Goal: Information Seeking & Learning: Learn about a topic

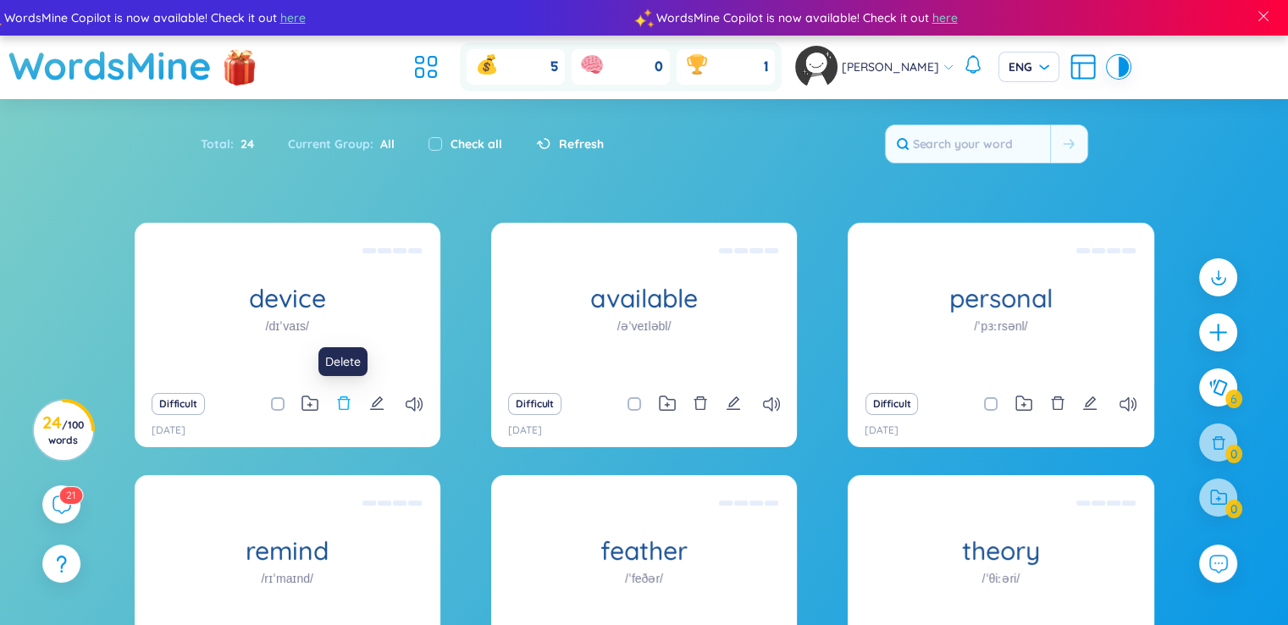
click at [345, 407] on icon "delete" at bounding box center [343, 402] width 15 height 15
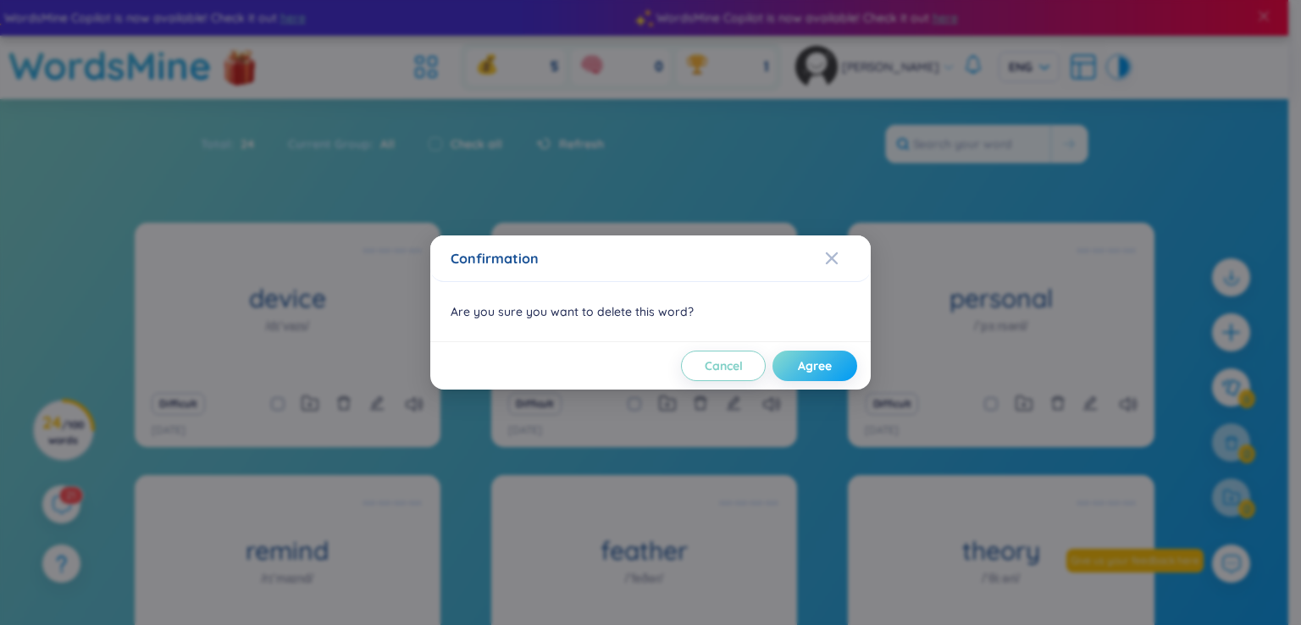
click at [821, 360] on span "Agree" at bounding box center [815, 365] width 34 height 17
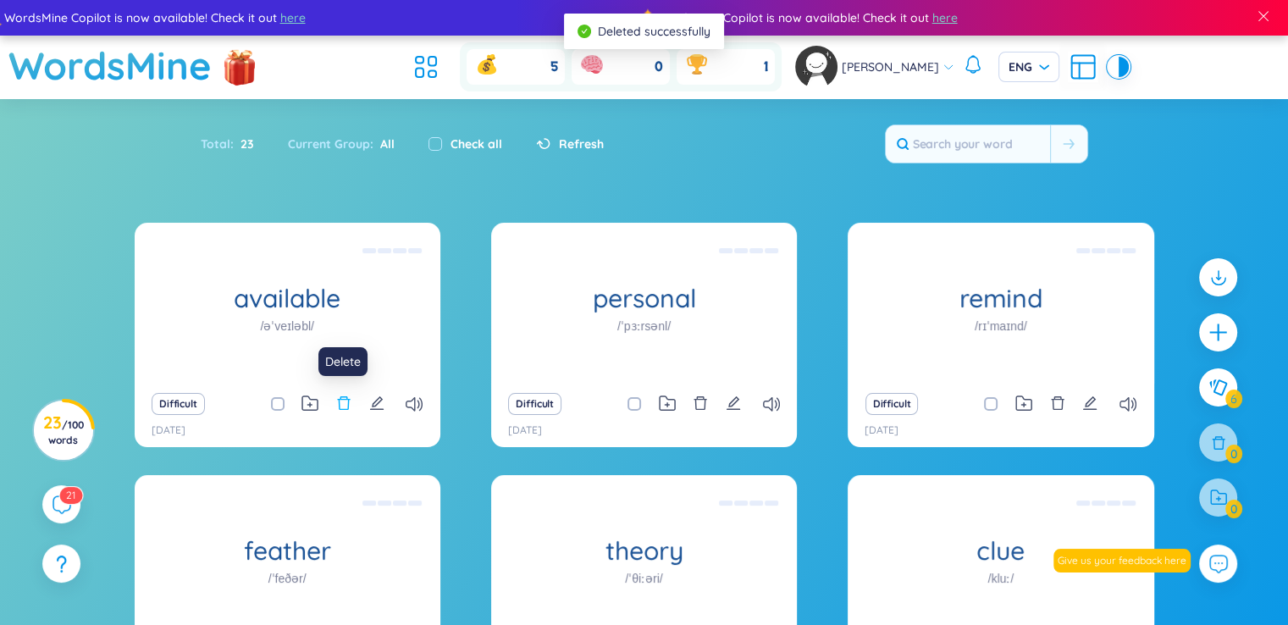
click at [340, 401] on icon "delete" at bounding box center [343, 402] width 15 height 15
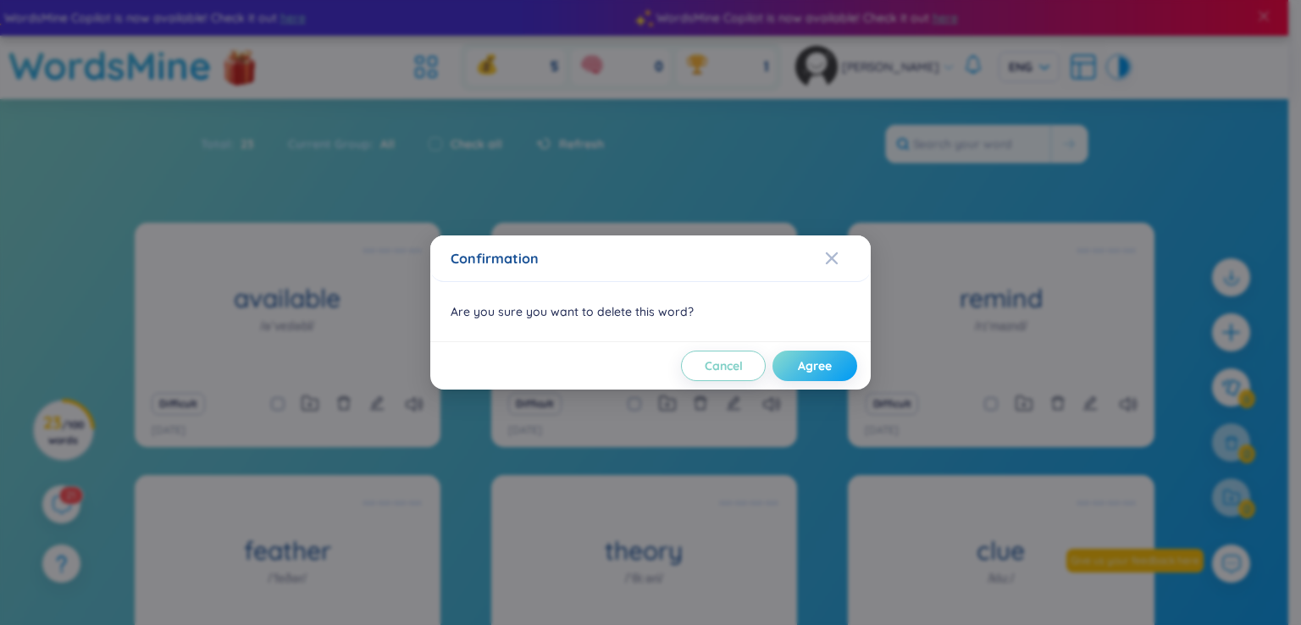
click at [815, 373] on button "Agree" at bounding box center [814, 366] width 85 height 30
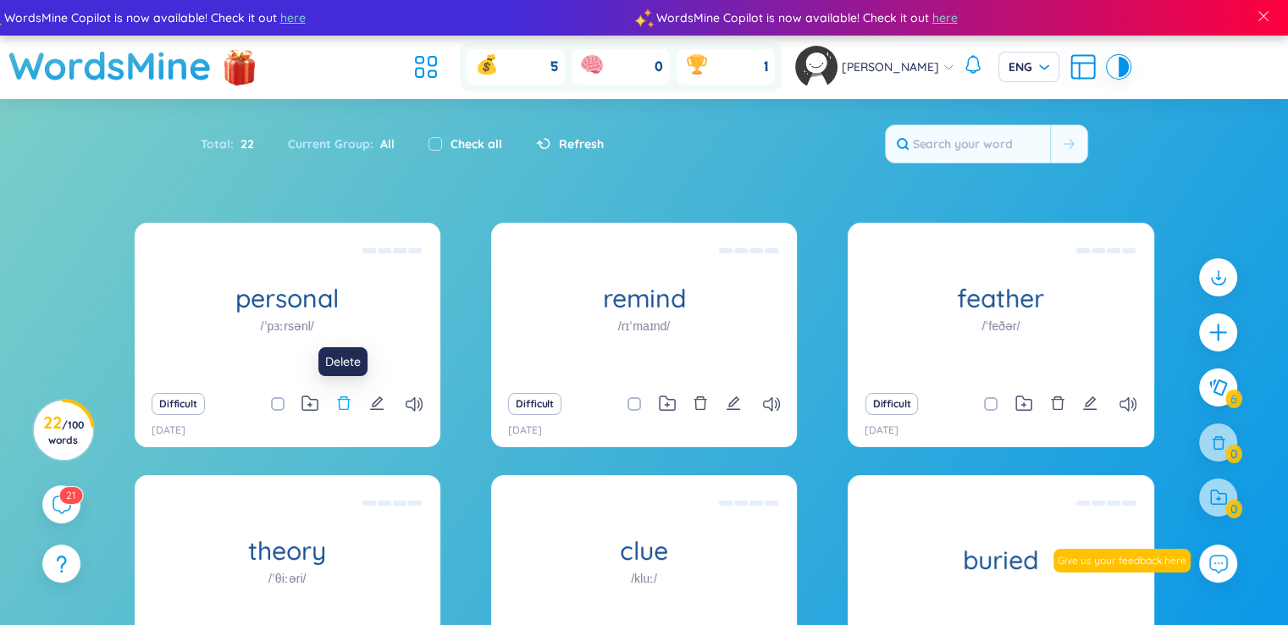
click at [337, 401] on icon "delete" at bounding box center [343, 402] width 15 height 15
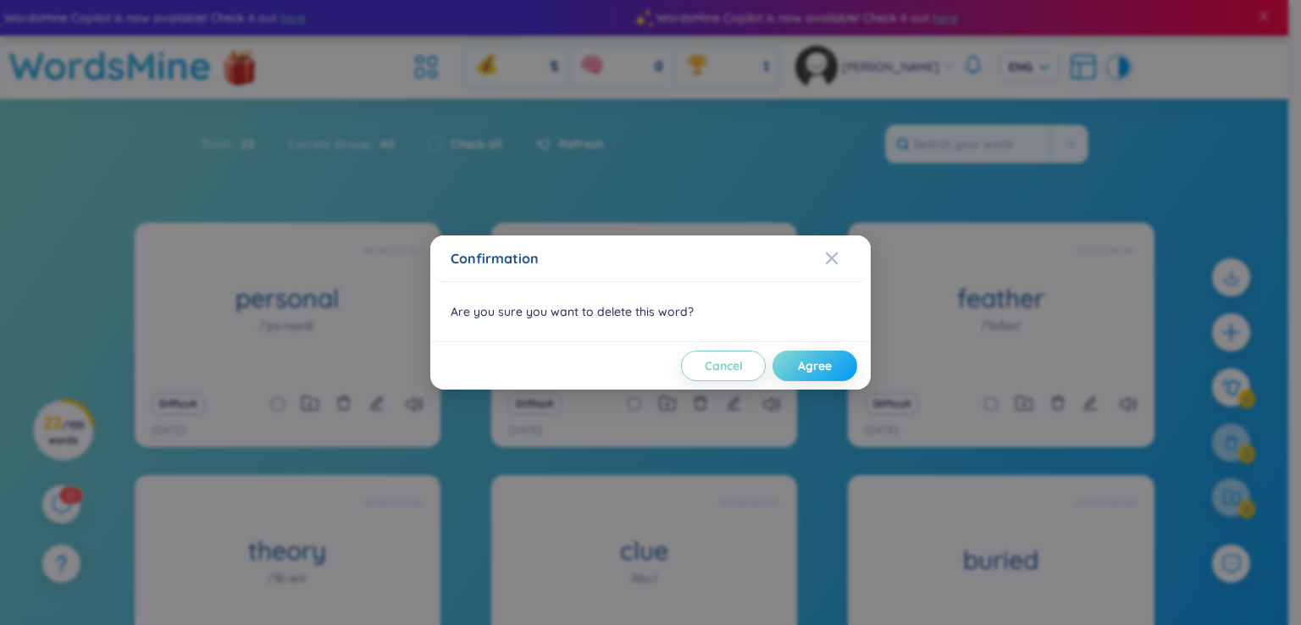
click at [832, 368] on button "Agree" at bounding box center [814, 366] width 85 height 30
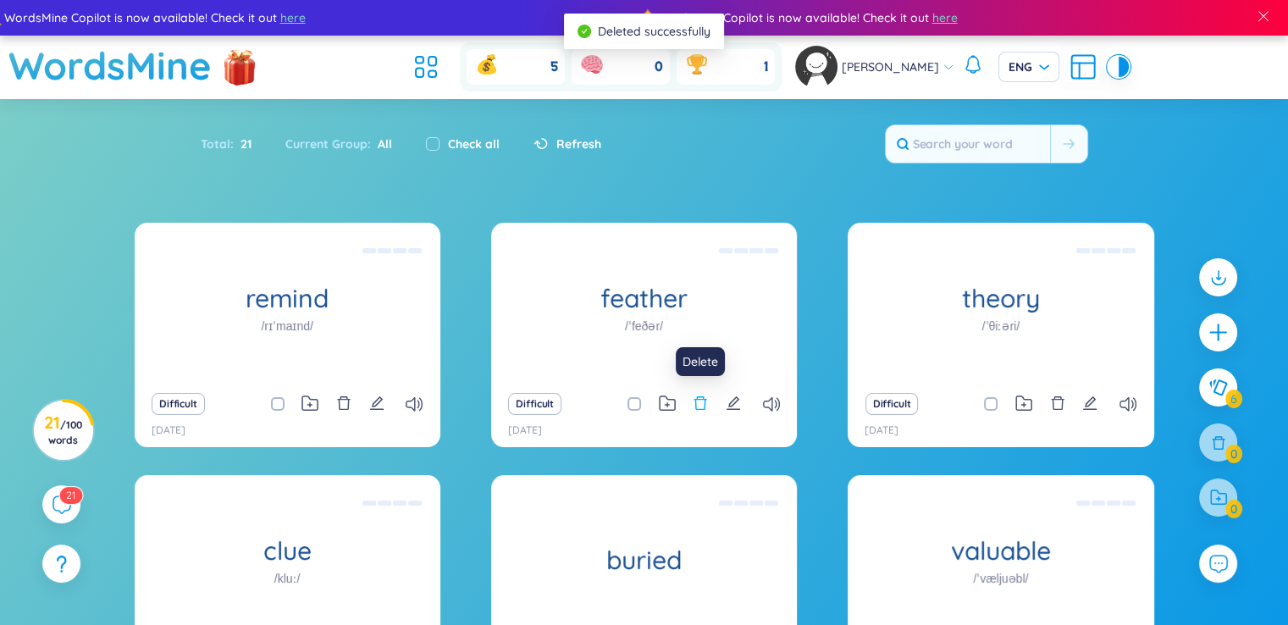
click at [699, 404] on icon "delete" at bounding box center [700, 402] width 15 height 15
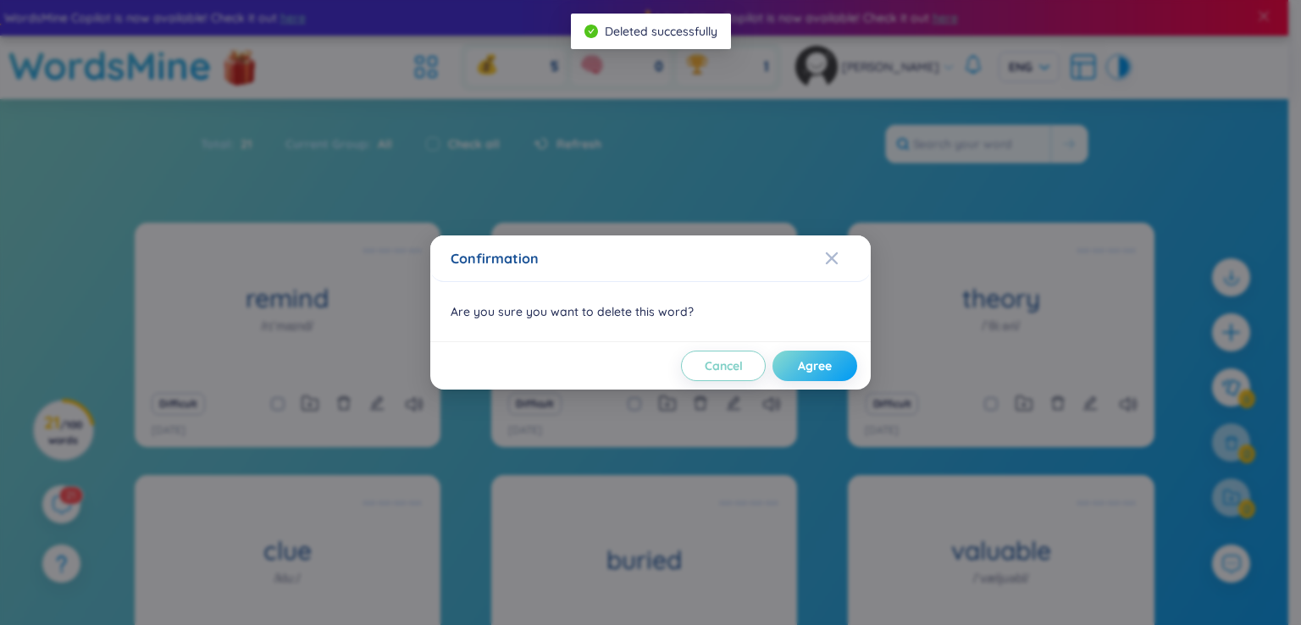
click at [803, 370] on span "Agree" at bounding box center [815, 365] width 34 height 17
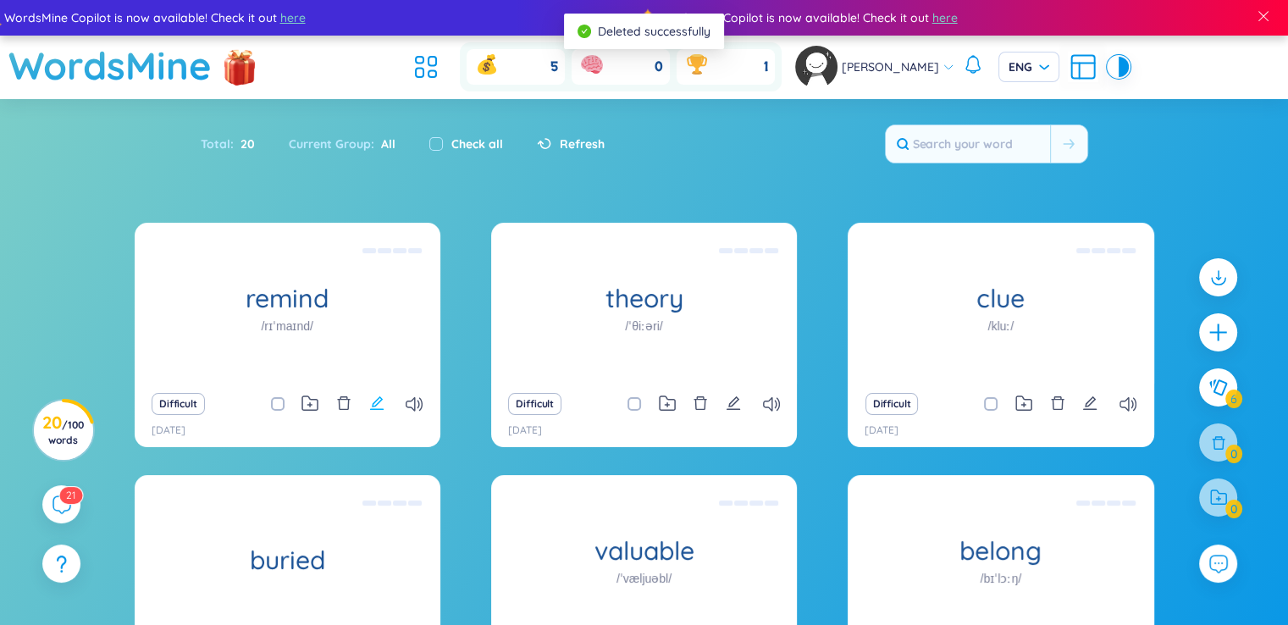
click at [374, 397] on icon "edit" at bounding box center [376, 402] width 15 height 15
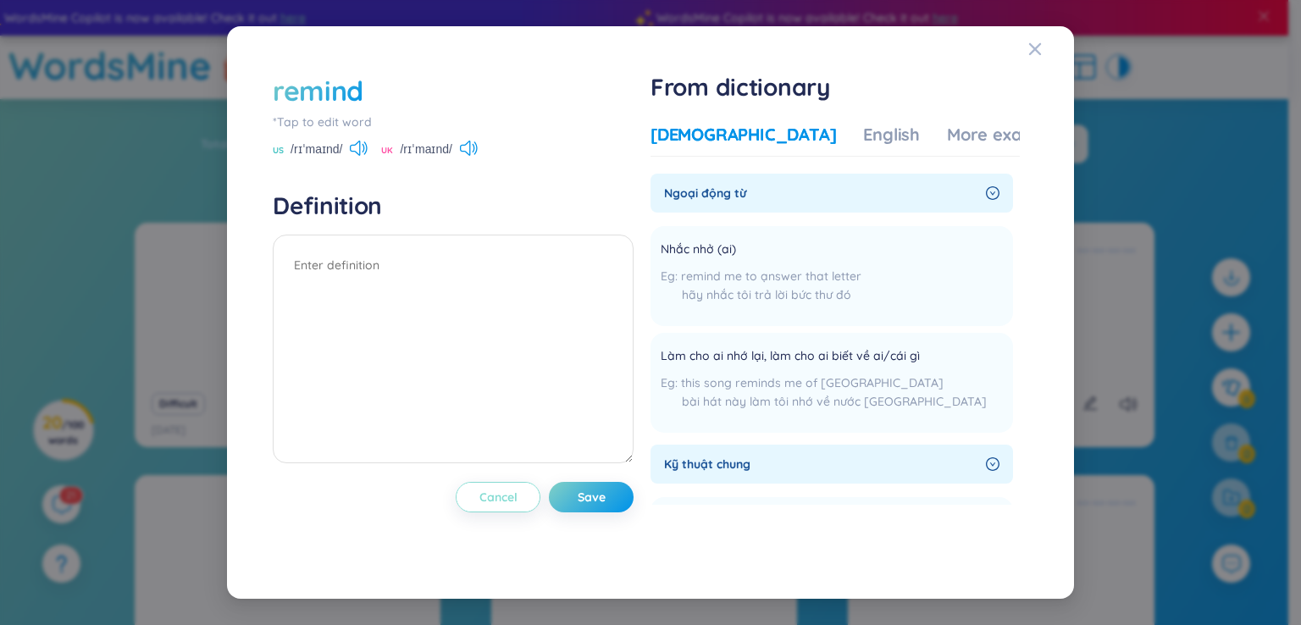
click at [517, 490] on span "Cancel" at bounding box center [498, 497] width 38 height 17
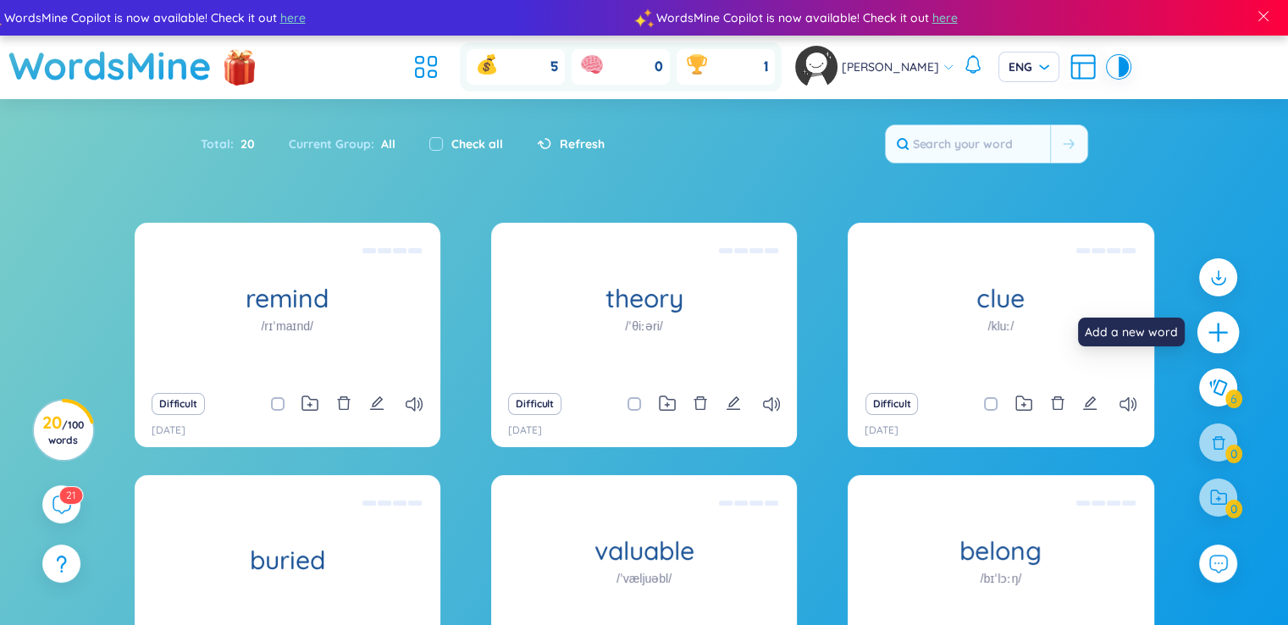
click at [1219, 319] on div at bounding box center [1218, 333] width 42 height 42
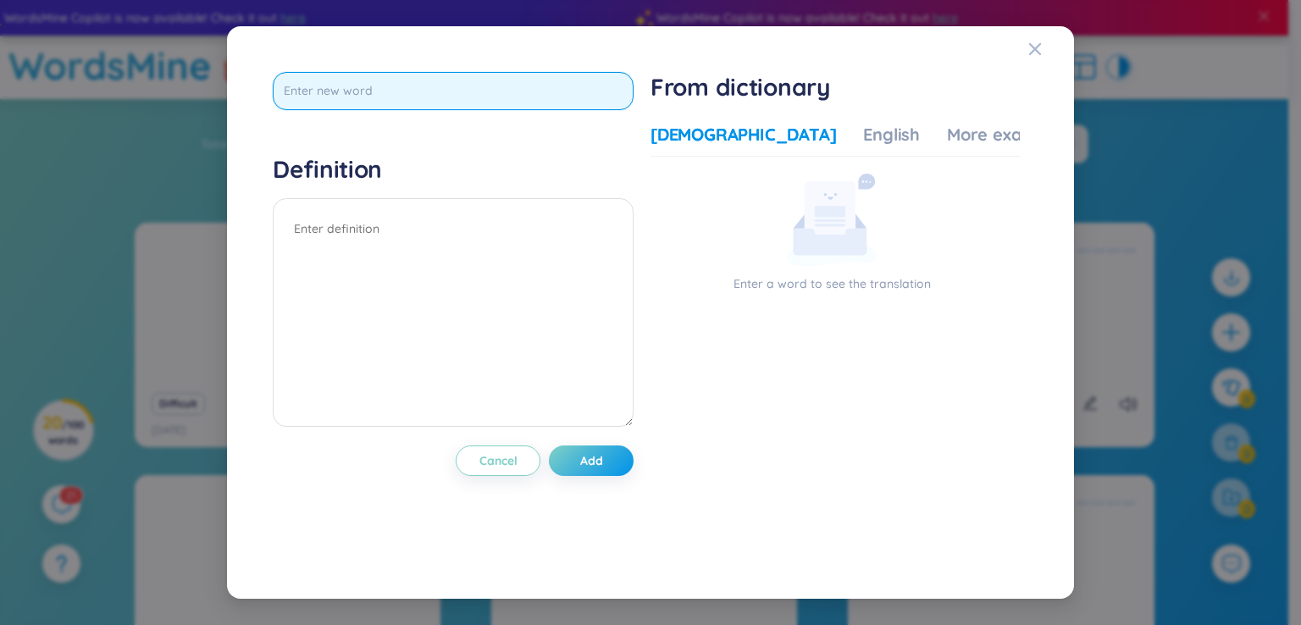
click at [376, 101] on input "text" at bounding box center [453, 91] width 361 height 38
type input "g"
type input "fond"
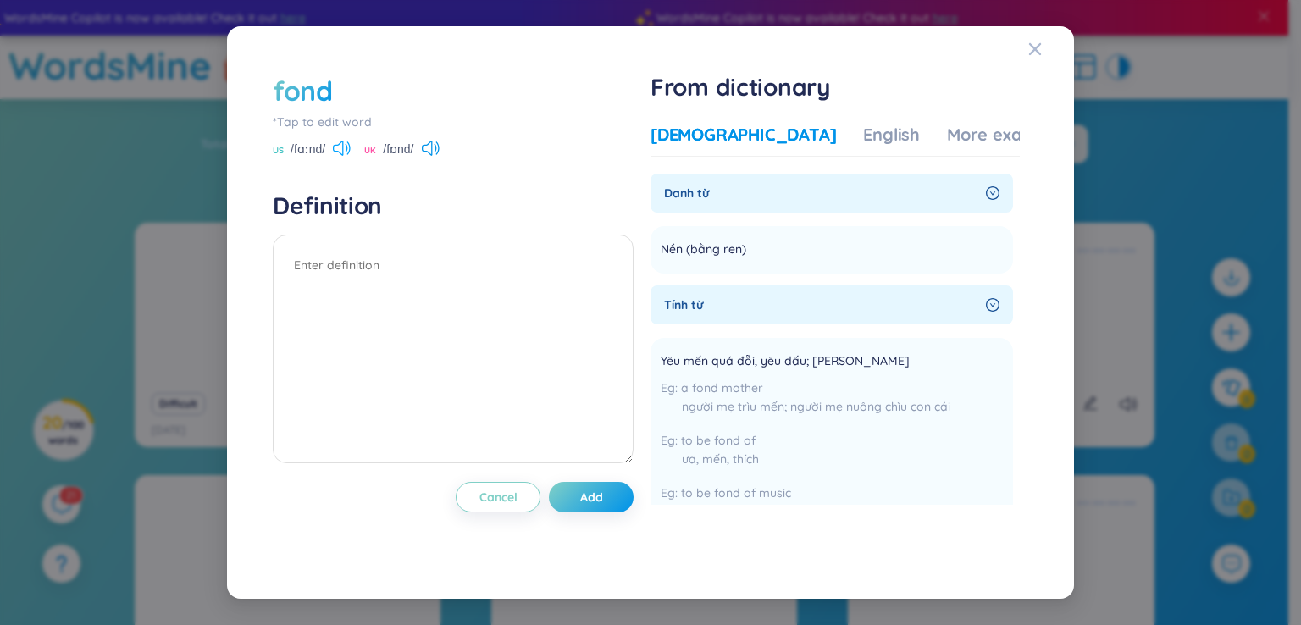
click at [348, 146] on icon at bounding box center [347, 148] width 3 height 8
click at [344, 147] on icon at bounding box center [342, 148] width 18 height 15
click at [346, 152] on icon at bounding box center [342, 148] width 18 height 15
click at [429, 152] on icon at bounding box center [431, 148] width 18 height 15
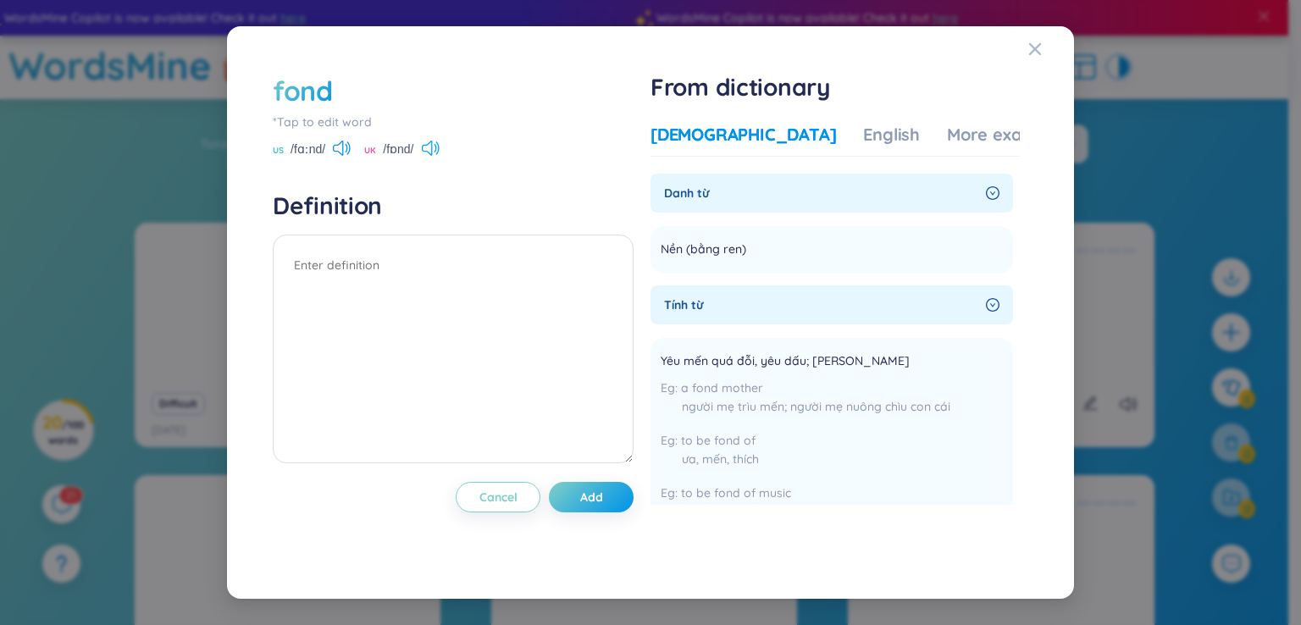
click at [426, 153] on icon at bounding box center [431, 148] width 18 height 15
click at [351, 150] on icon at bounding box center [342, 148] width 18 height 15
click at [433, 153] on icon at bounding box center [431, 148] width 18 height 15
click at [1023, 47] on div "fond *Tap to edit word US /fɑːnd/ [GEOGRAPHIC_DATA] /fɒnd/ Definition Cancel Ad…" at bounding box center [650, 313] width 806 height 533
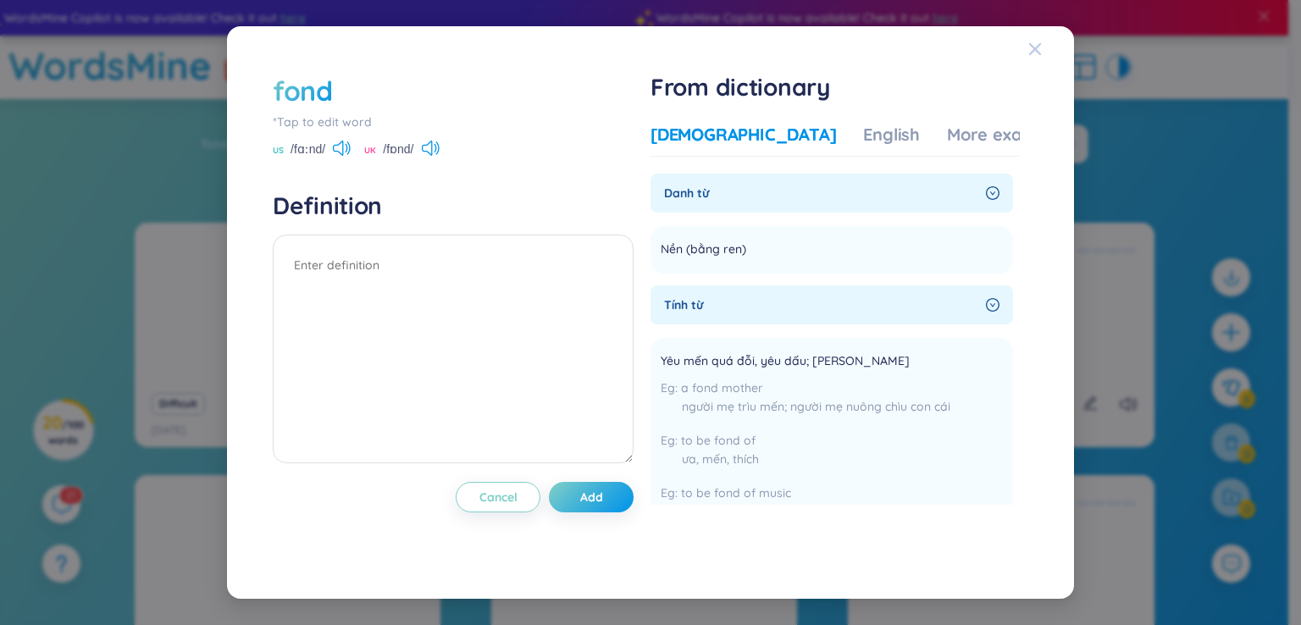
click at [1035, 46] on icon "Close" at bounding box center [1035, 49] width 14 height 14
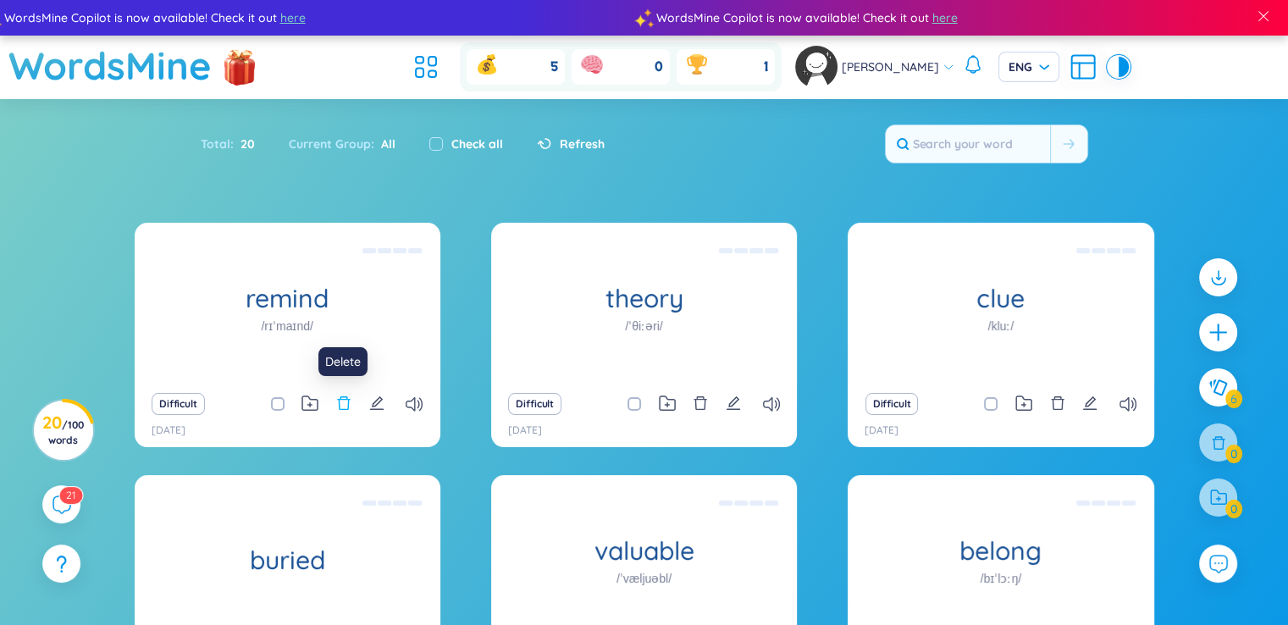
click at [338, 402] on icon "delete" at bounding box center [343, 402] width 15 height 15
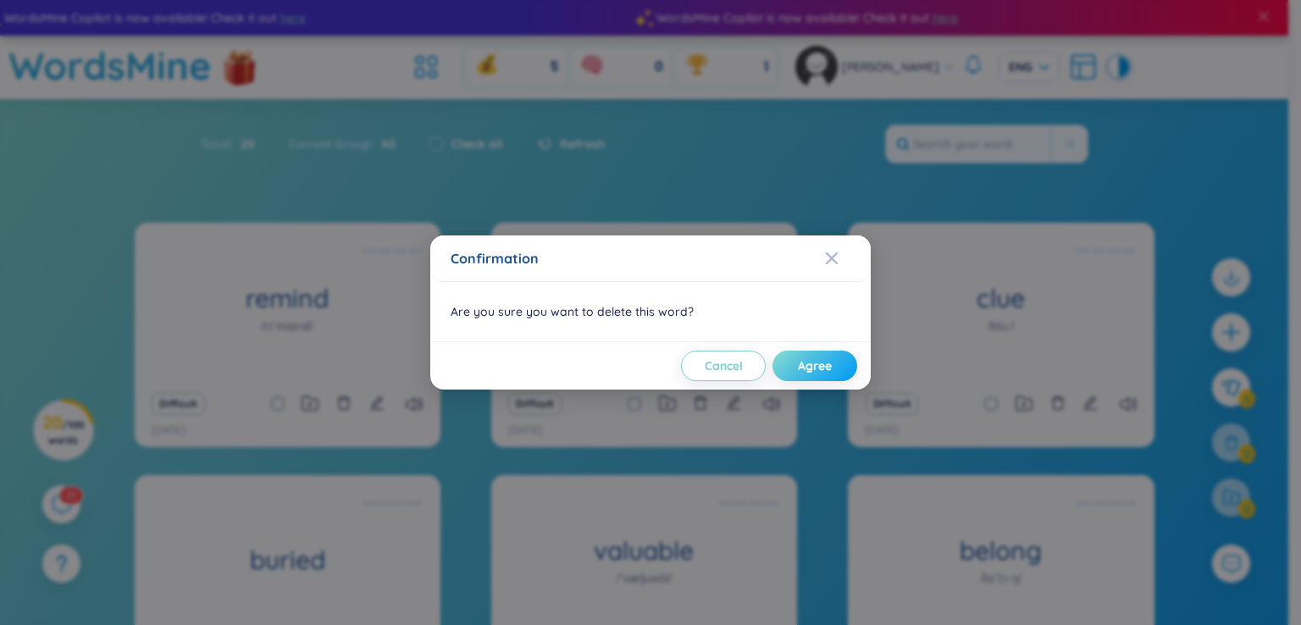
click at [807, 368] on span "Agree" at bounding box center [815, 365] width 34 height 17
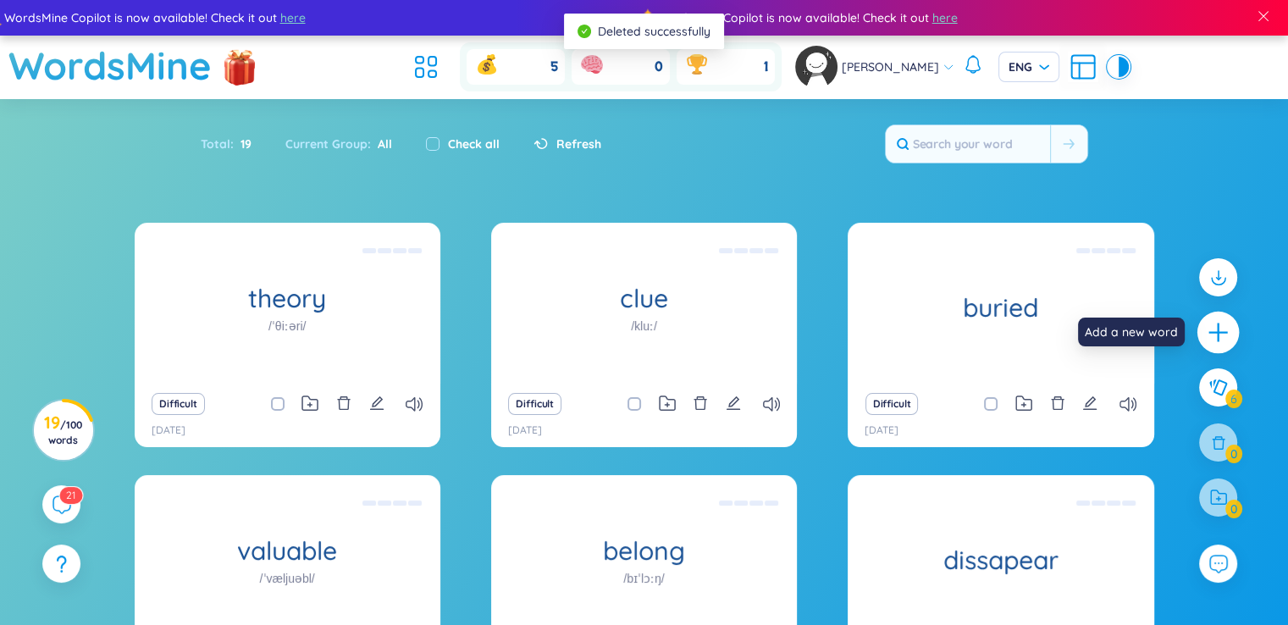
click at [1207, 329] on icon "plus" at bounding box center [1219, 333] width 24 height 24
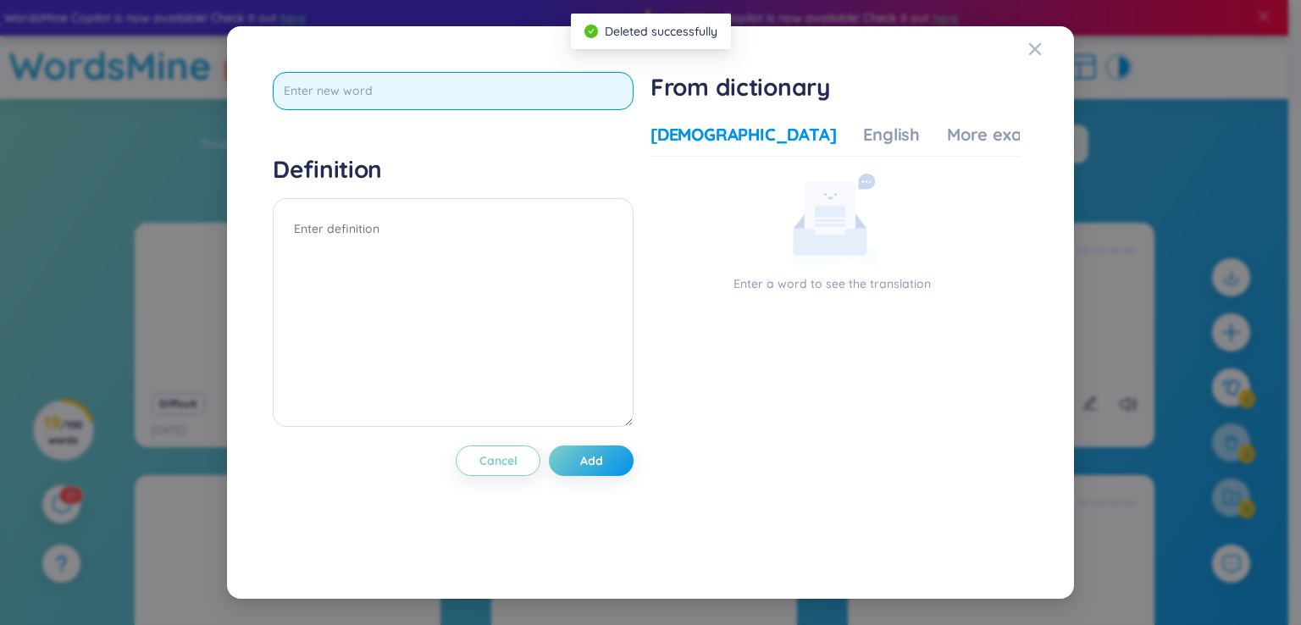
click at [393, 99] on input "text" at bounding box center [453, 91] width 361 height 38
type input "interested"
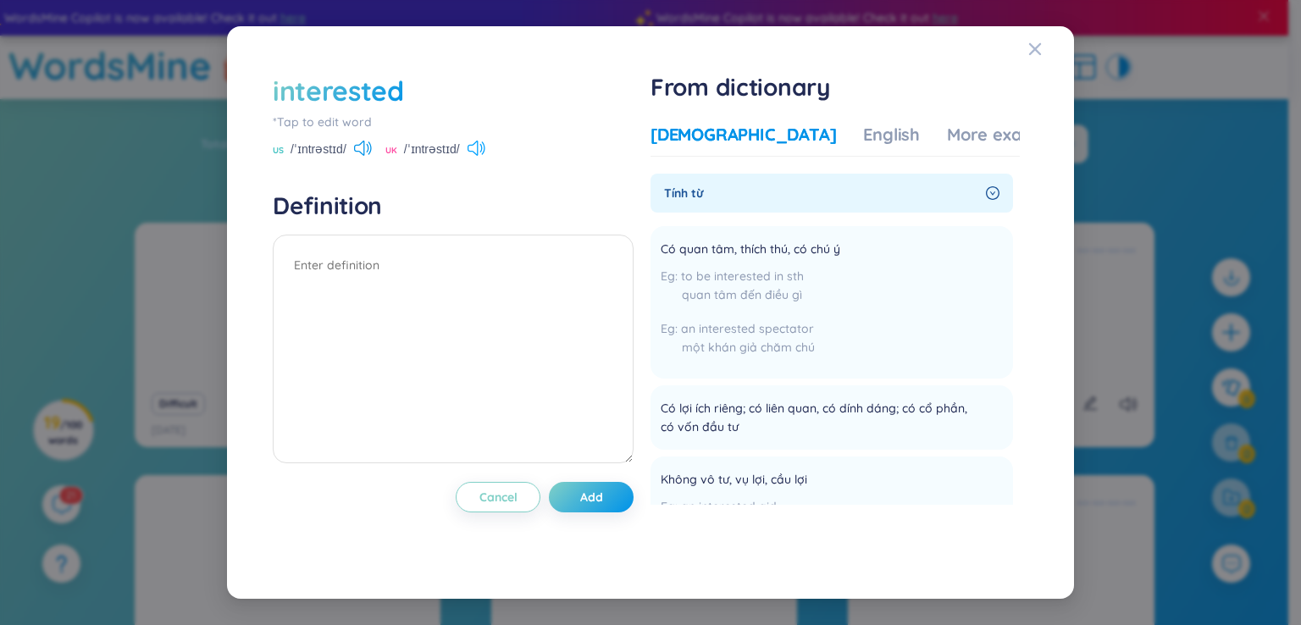
click at [474, 141] on icon at bounding box center [476, 148] width 18 height 15
click at [493, 153] on div "US /ˈɪntrəstɪd/ [GEOGRAPHIC_DATA] /ˈɪntrəstɪd/" at bounding box center [453, 150] width 361 height 15
click at [484, 153] on icon at bounding box center [476, 148] width 18 height 15
click at [1031, 38] on div "Close" at bounding box center [1035, 49] width 14 height 46
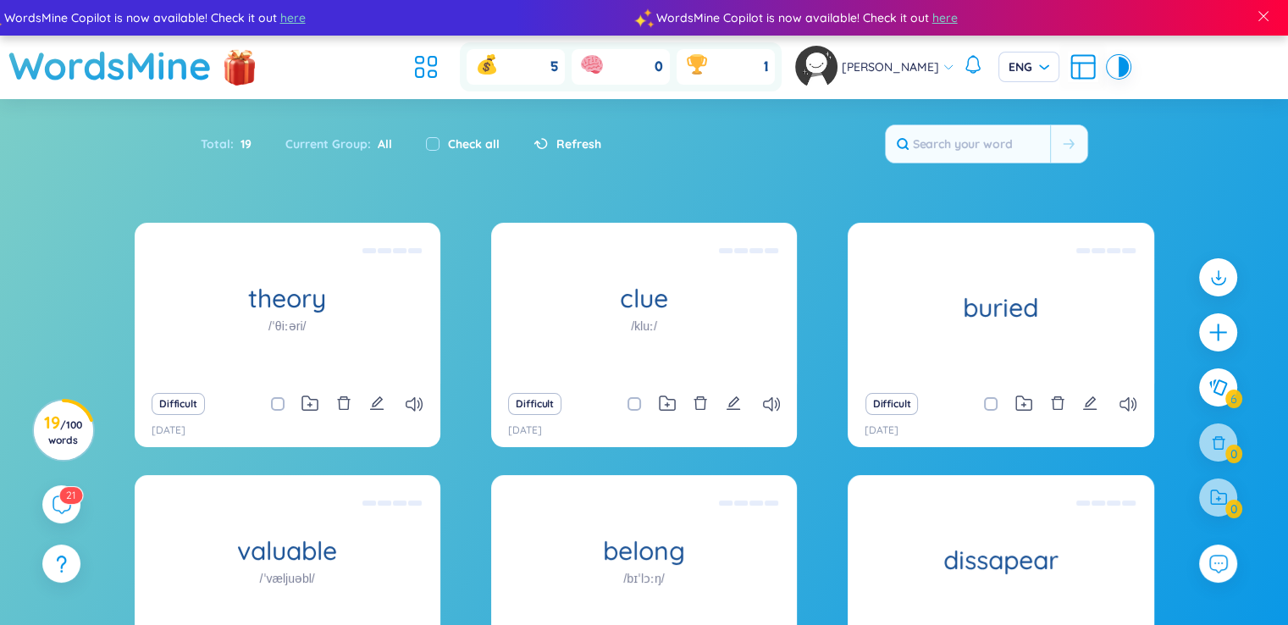
scroll to position [215, 0]
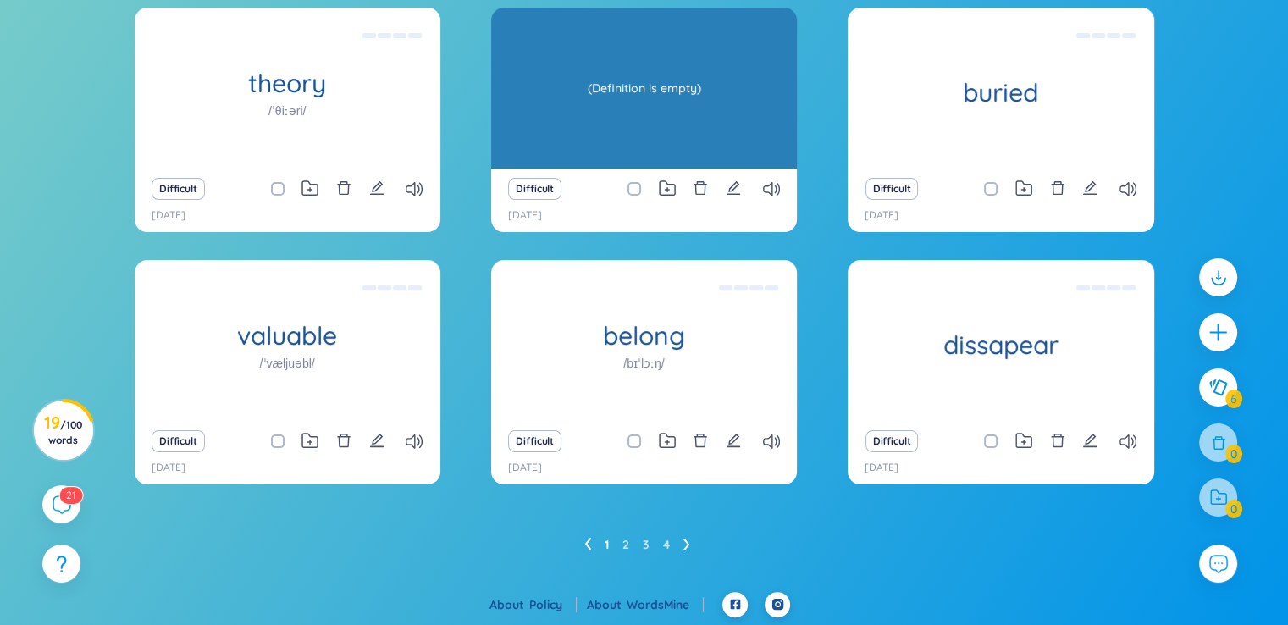
click at [569, 114] on div "clue /kluː/ (Definition is empty)" at bounding box center [644, 88] width 306 height 161
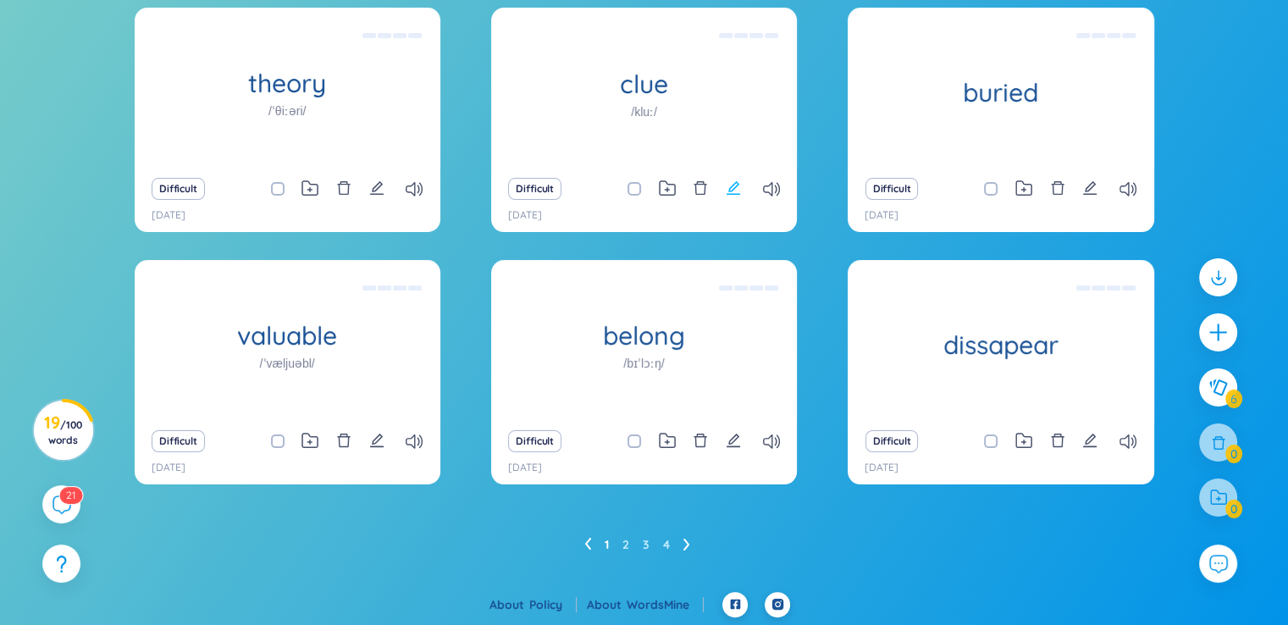
click at [738, 190] on icon "edit" at bounding box center [733, 187] width 15 height 15
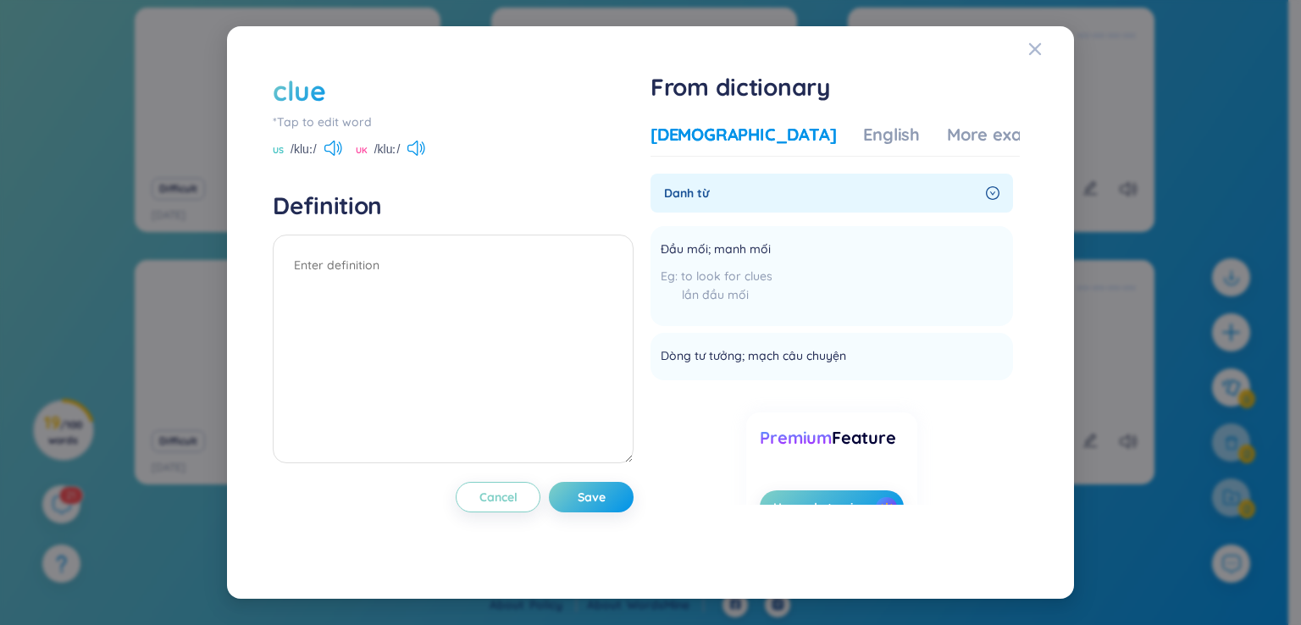
click at [1026, 45] on div "clue *Tap to edit word US /kluː/ [GEOGRAPHIC_DATA] /kluː/ Definition Cancel Sav…" at bounding box center [650, 312] width 847 height 573
click at [1028, 55] on div "Close" at bounding box center [1035, 49] width 14 height 46
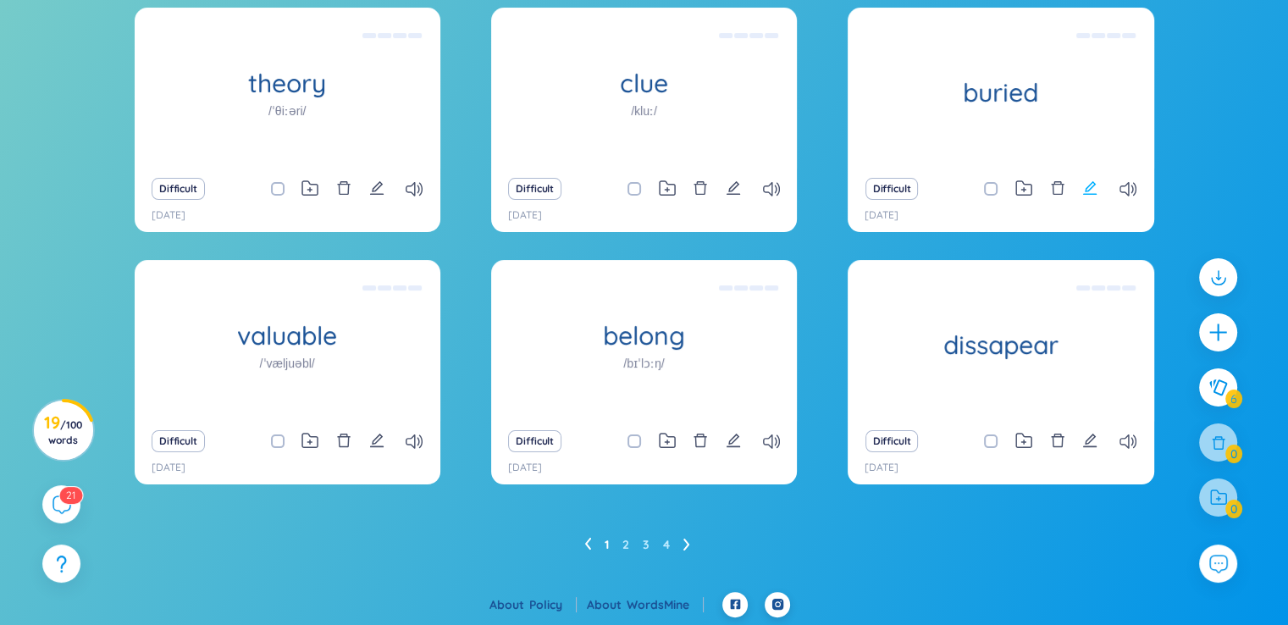
click at [1092, 184] on icon "edit" at bounding box center [1089, 187] width 15 height 15
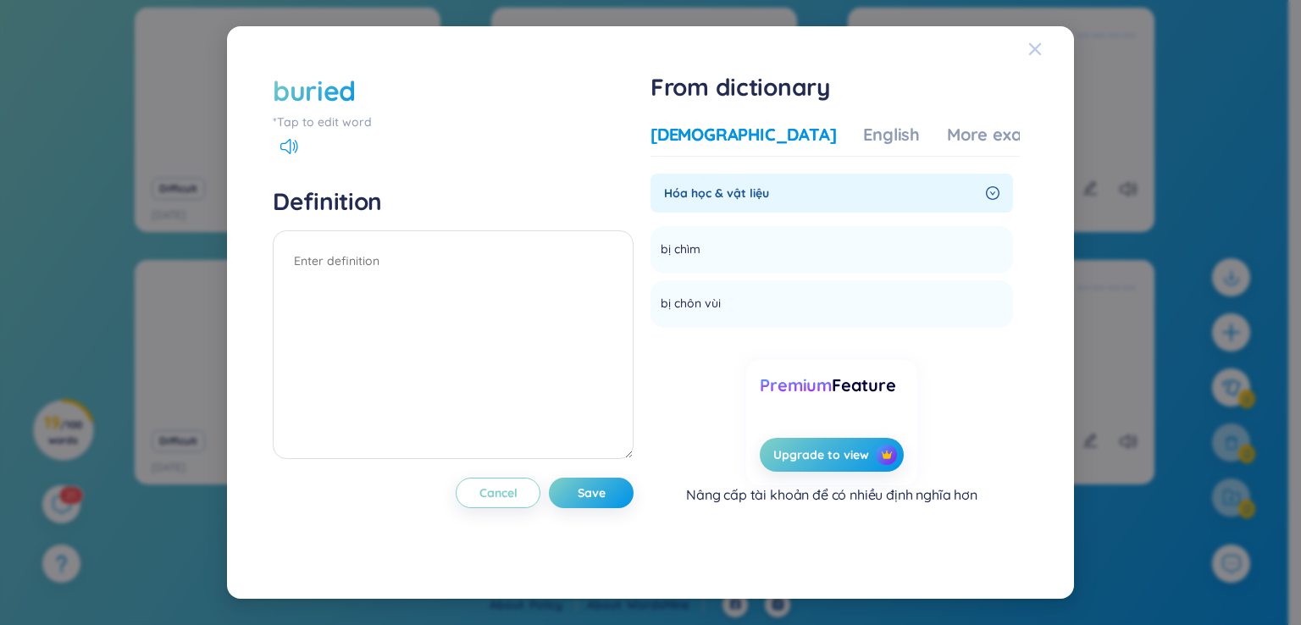
click at [1040, 53] on icon "Close" at bounding box center [1035, 48] width 12 height 12
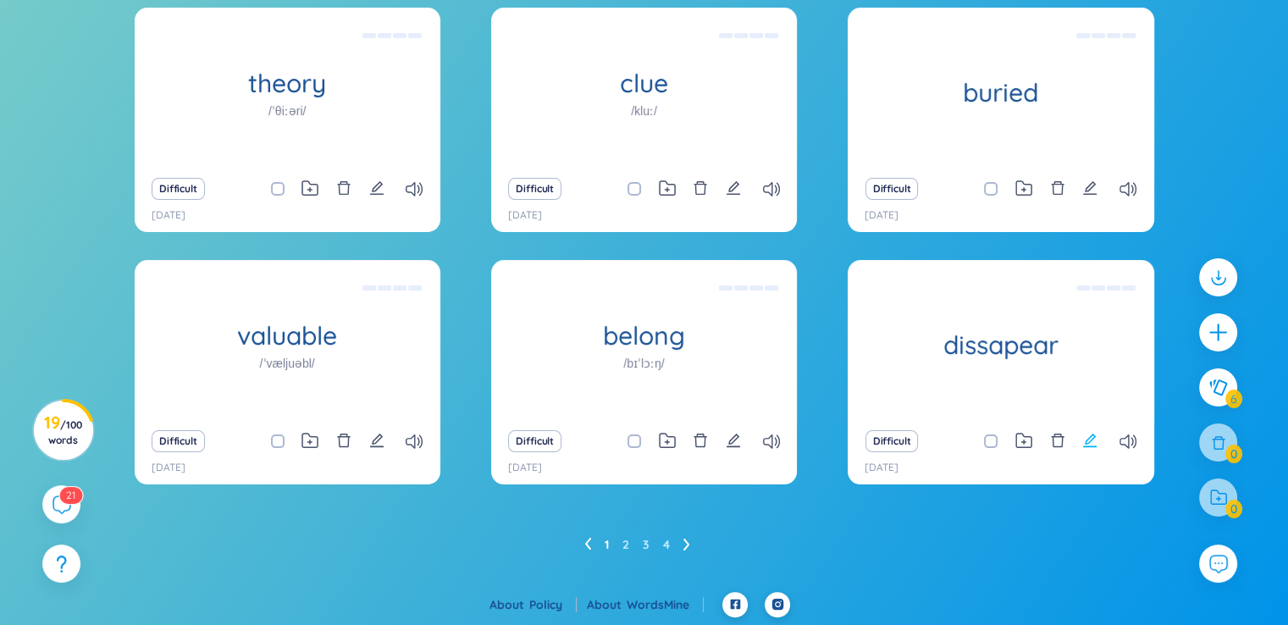
click at [1091, 439] on icon "edit" at bounding box center [1089, 440] width 15 height 15
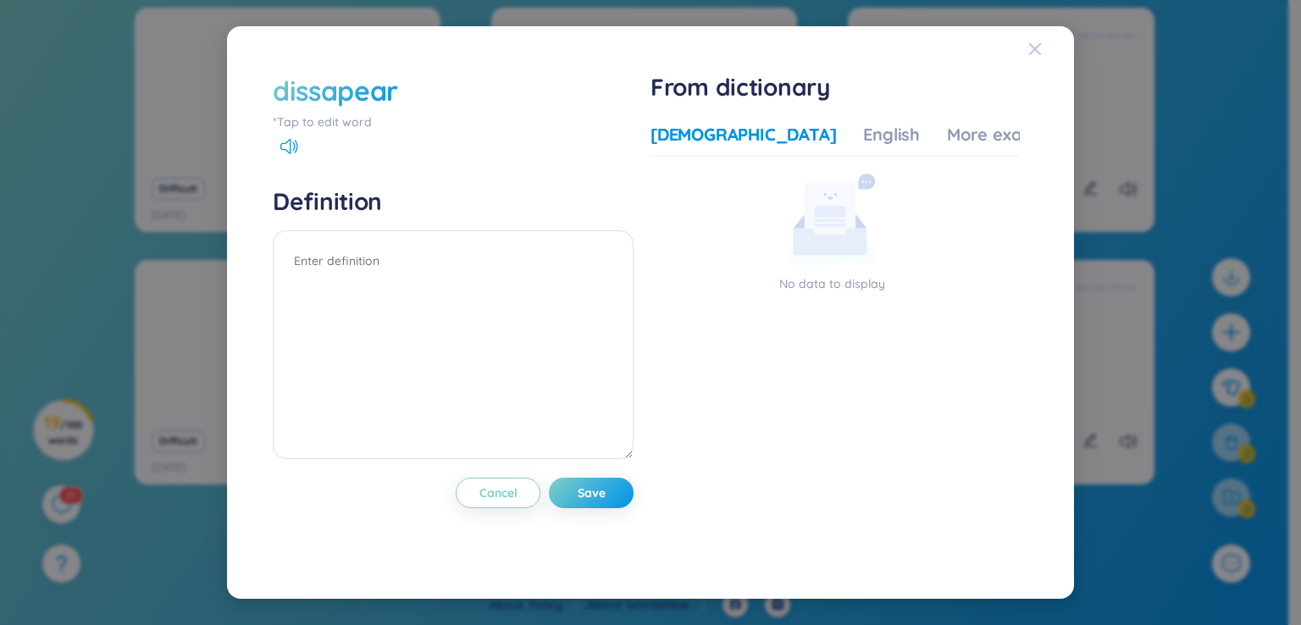
click at [1033, 39] on div "Close" at bounding box center [1035, 49] width 14 height 46
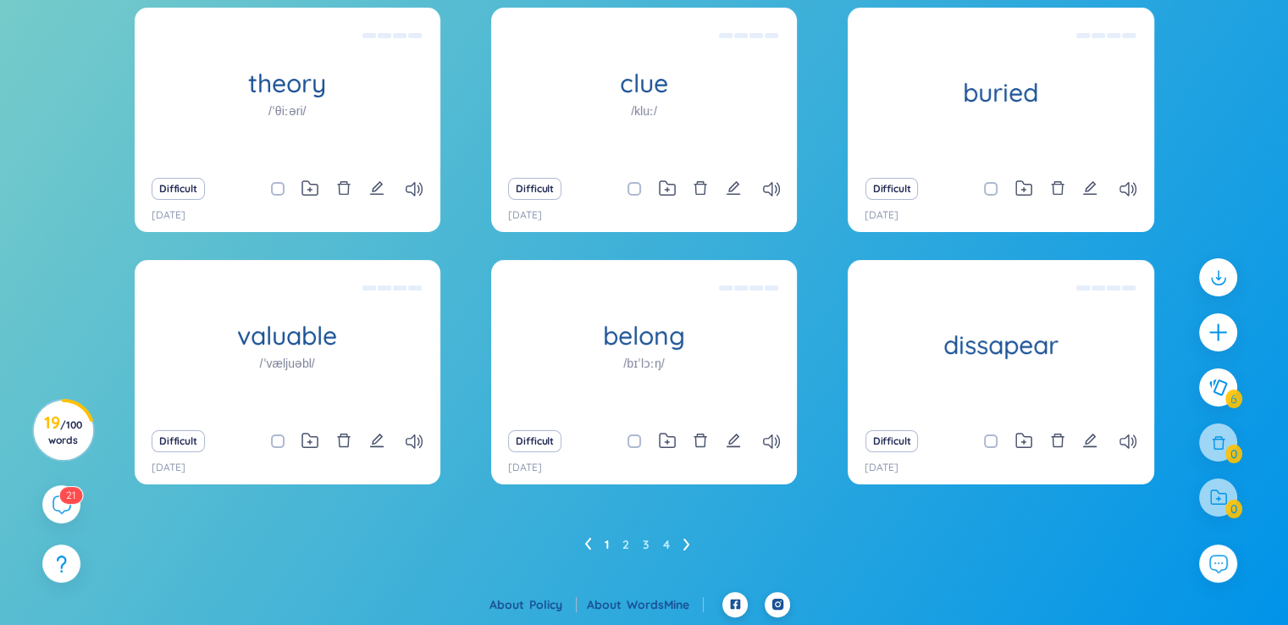
click at [673, 539] on ul "1 2 3 4" at bounding box center [643, 544] width 119 height 27
click at [687, 546] on icon at bounding box center [686, 545] width 6 height 12
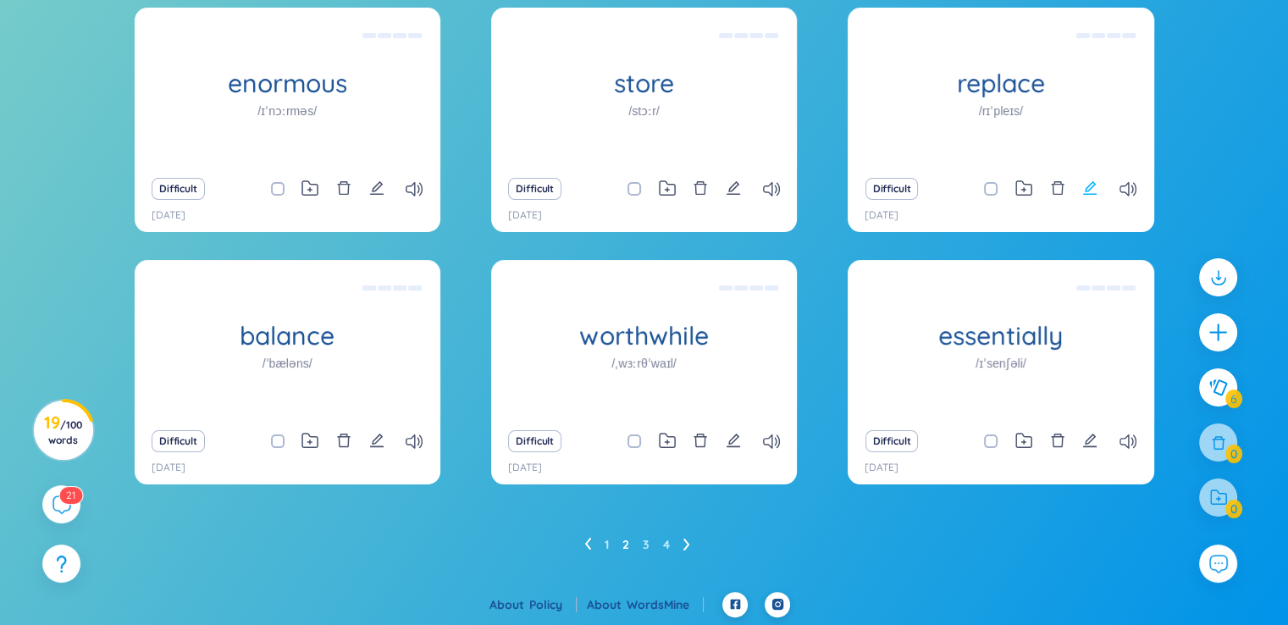
click at [1087, 189] on icon "edit" at bounding box center [1089, 187] width 15 height 15
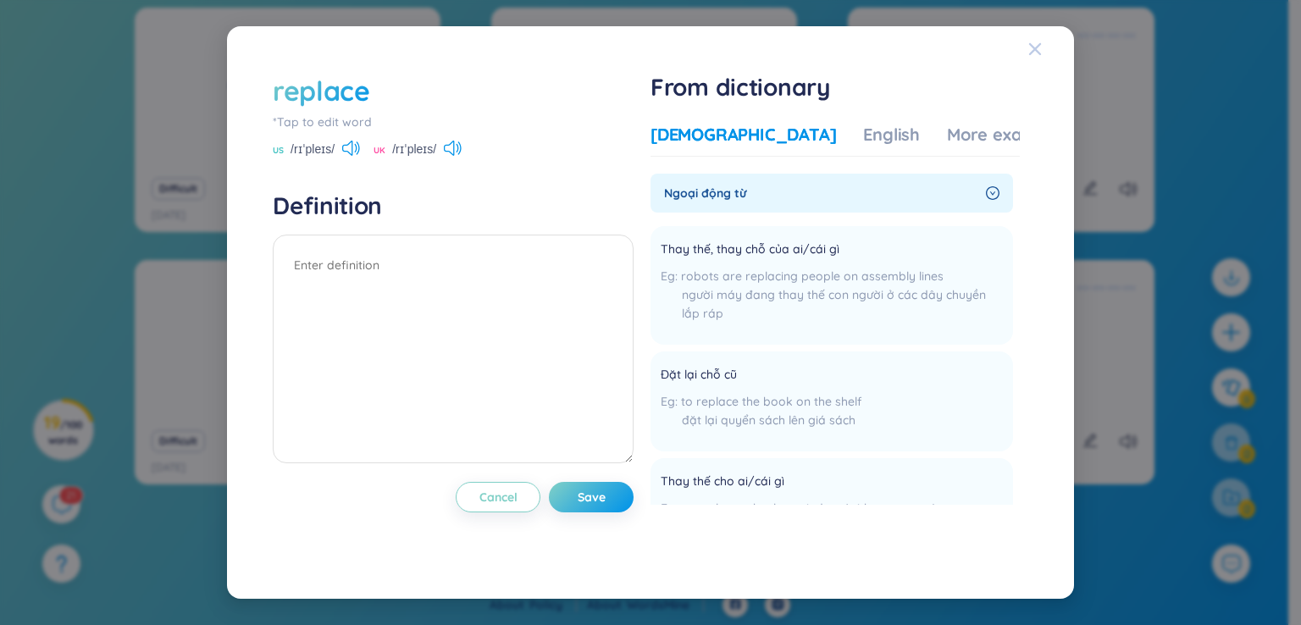
click at [1037, 58] on div "Close" at bounding box center [1035, 49] width 14 height 46
